Goal: Find specific page/section: Find specific page/section

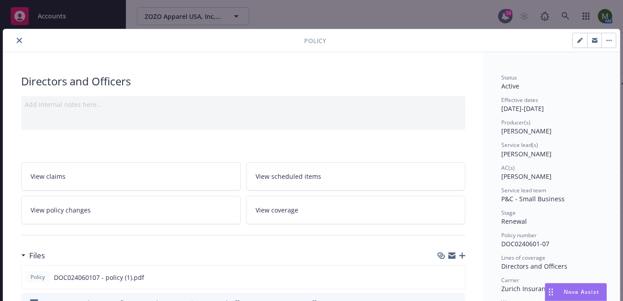
scroll to position [27, 0]
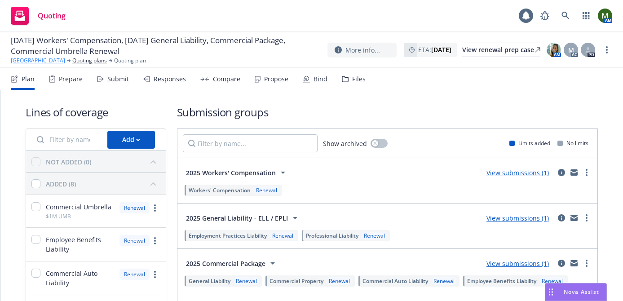
click at [63, 60] on link "Suncoast Preparatory Academy" at bounding box center [38, 61] width 54 height 8
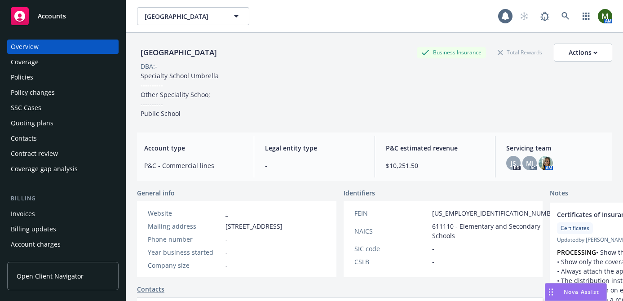
click at [33, 69] on div "Coverage" at bounding box center [25, 62] width 28 height 14
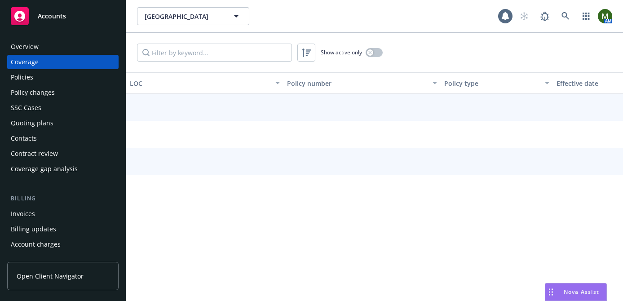
click at [34, 79] on div "Policies" at bounding box center [63, 77] width 104 height 14
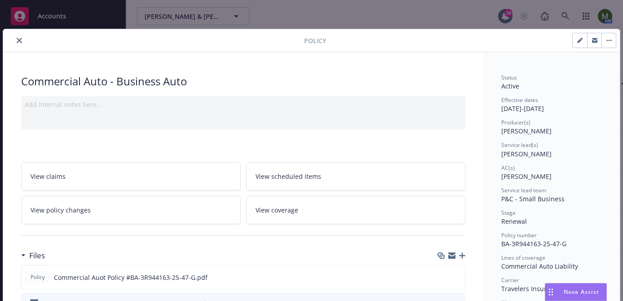
scroll to position [9, 0]
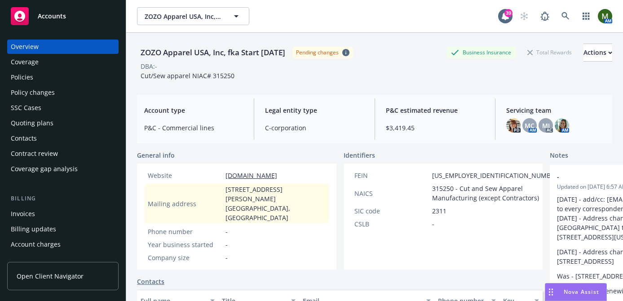
click at [53, 216] on div "Invoices" at bounding box center [63, 214] width 104 height 14
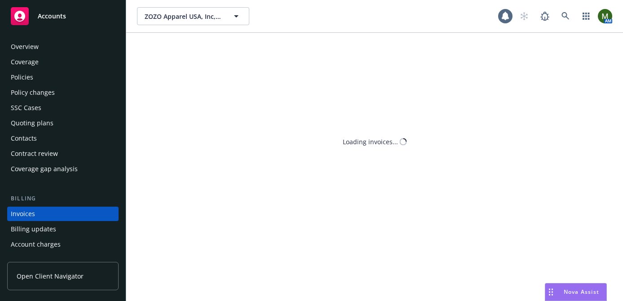
scroll to position [49, 0]
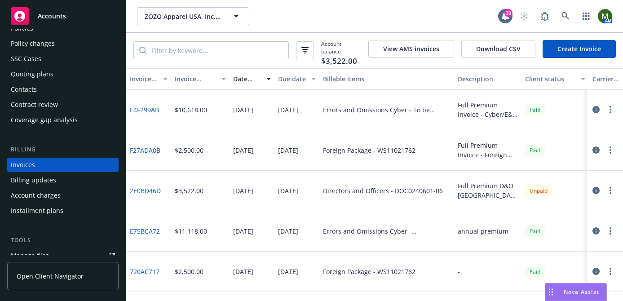
click at [145, 186] on link "2E0BD46D" at bounding box center [145, 190] width 31 height 9
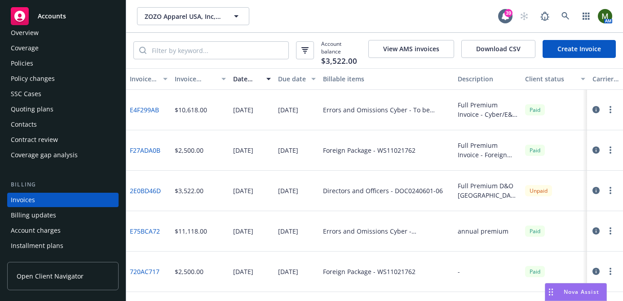
scroll to position [0, 0]
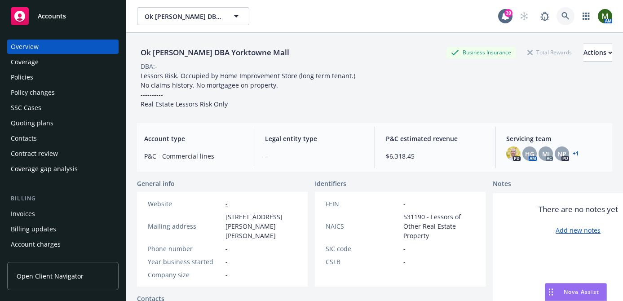
click at [564, 16] on icon at bounding box center [565, 16] width 8 height 8
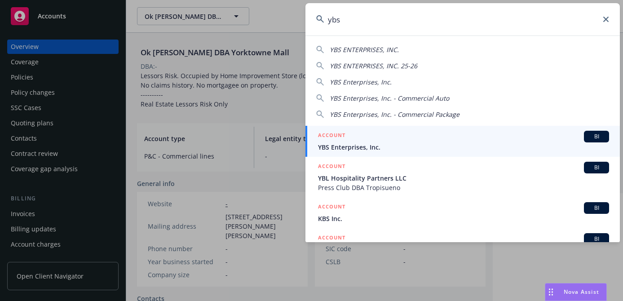
type input "ybs"
click at [365, 144] on span "YBS Enterprises, Inc." at bounding box center [463, 146] width 291 height 9
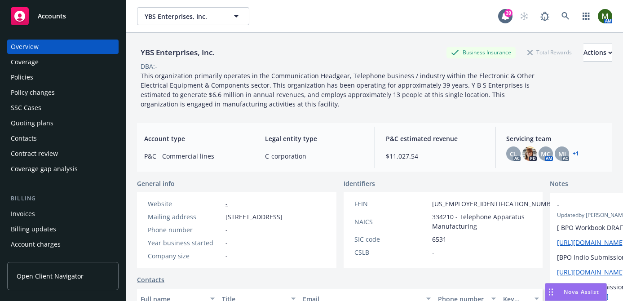
click at [75, 71] on div "Policies" at bounding box center [63, 77] width 104 height 14
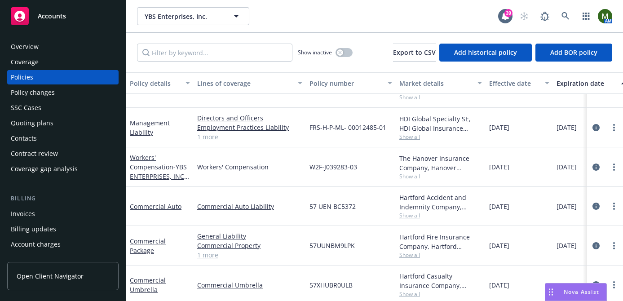
scroll to position [29, 0]
